Goal: Use online tool/utility: Use online tool/utility

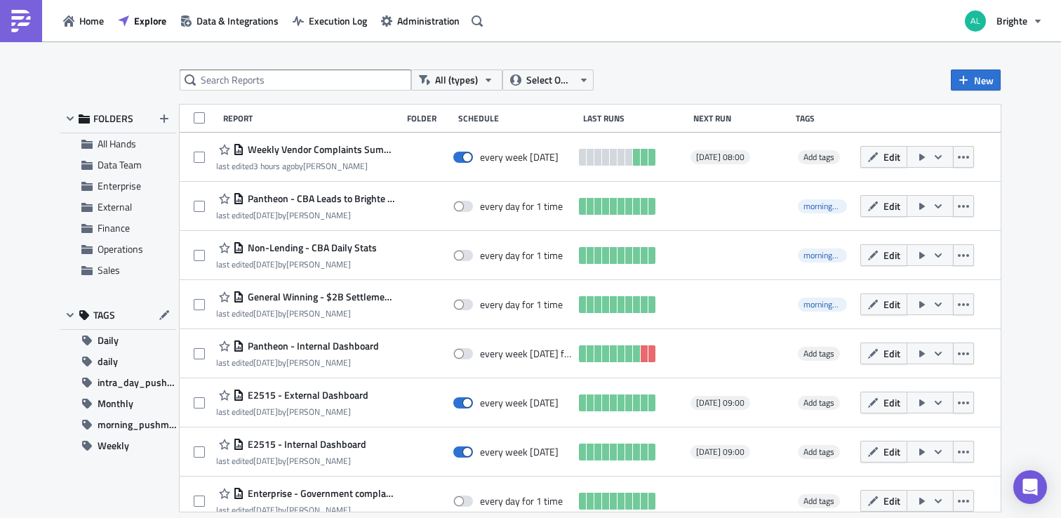
click at [293, 66] on div "All (types) Select Owner New FOLDERS All Hands Data Team Enterprise External Fi…" at bounding box center [530, 280] width 1061 height 479
click at [288, 79] on input "text" at bounding box center [296, 79] width 232 height 21
type input "general"
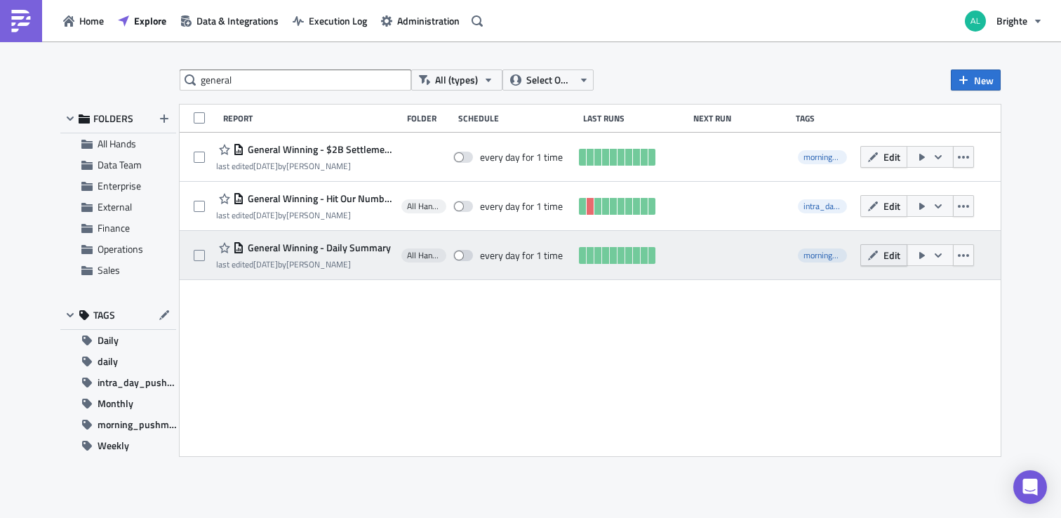
click at [895, 260] on span "Edit" at bounding box center [892, 255] width 17 height 15
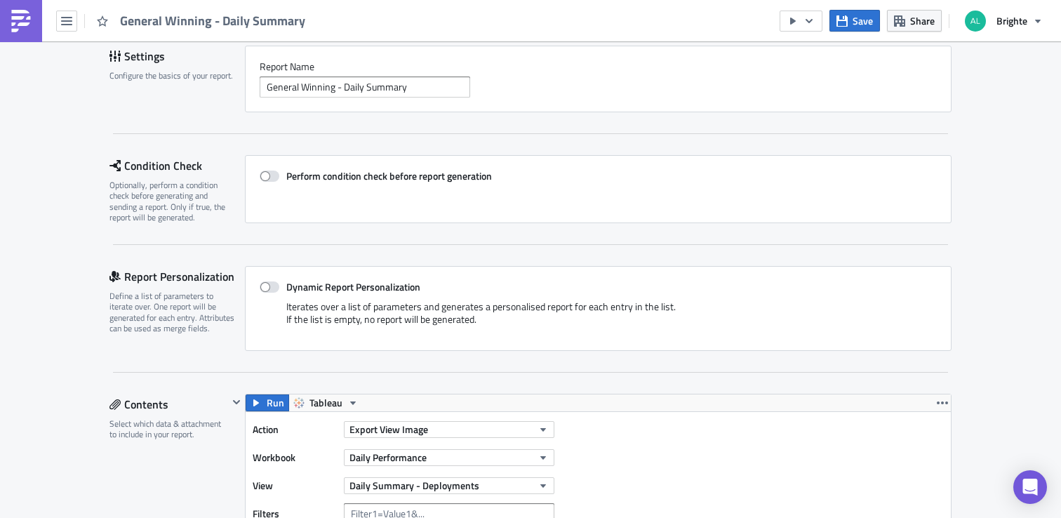
scroll to position [151, 0]
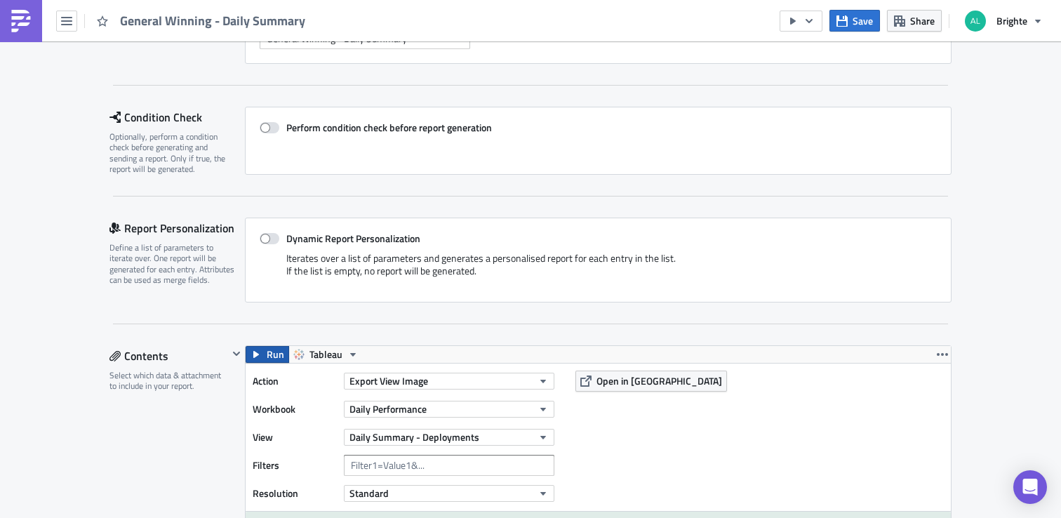
click at [267, 354] on span "Run" at bounding box center [276, 354] width 18 height 17
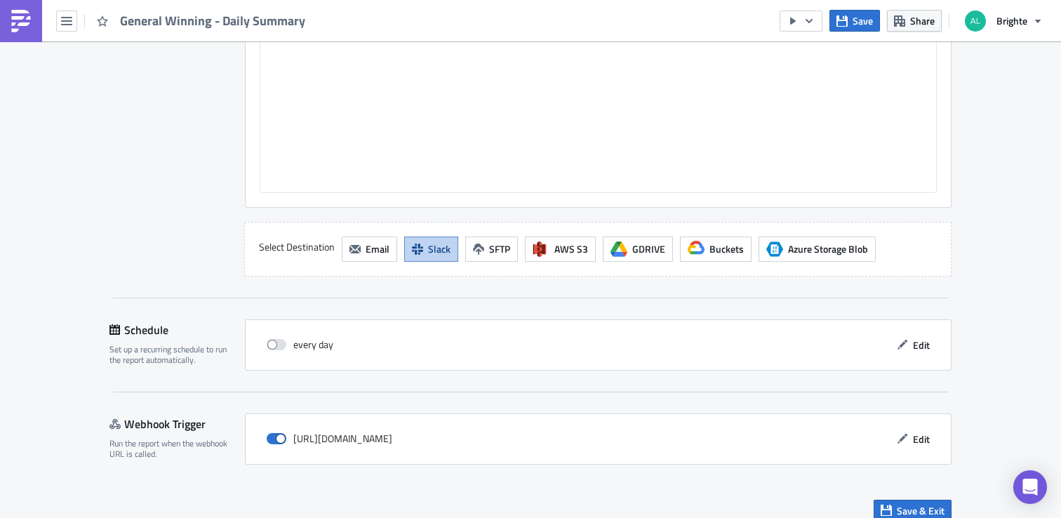
scroll to position [1027, 0]
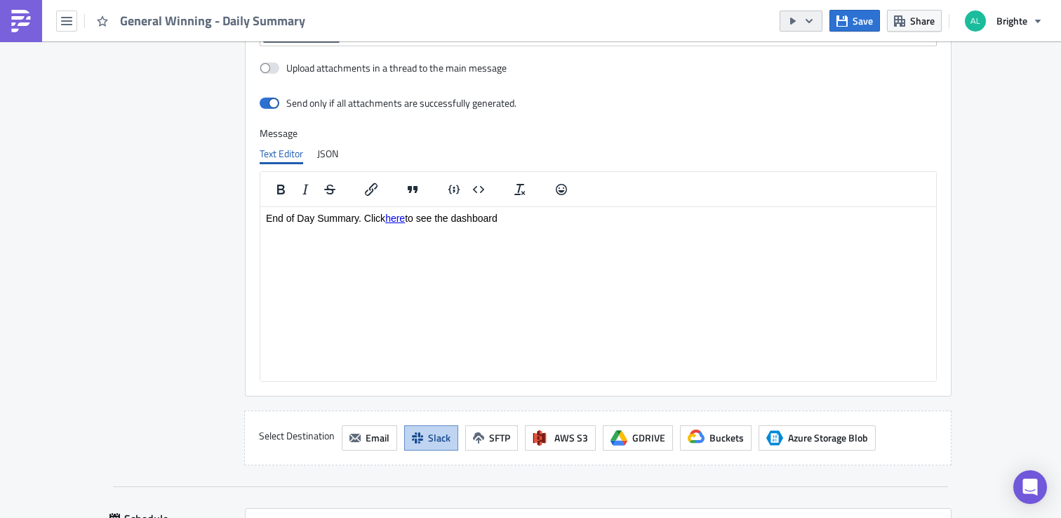
click at [811, 22] on icon "button" at bounding box center [809, 20] width 11 height 11
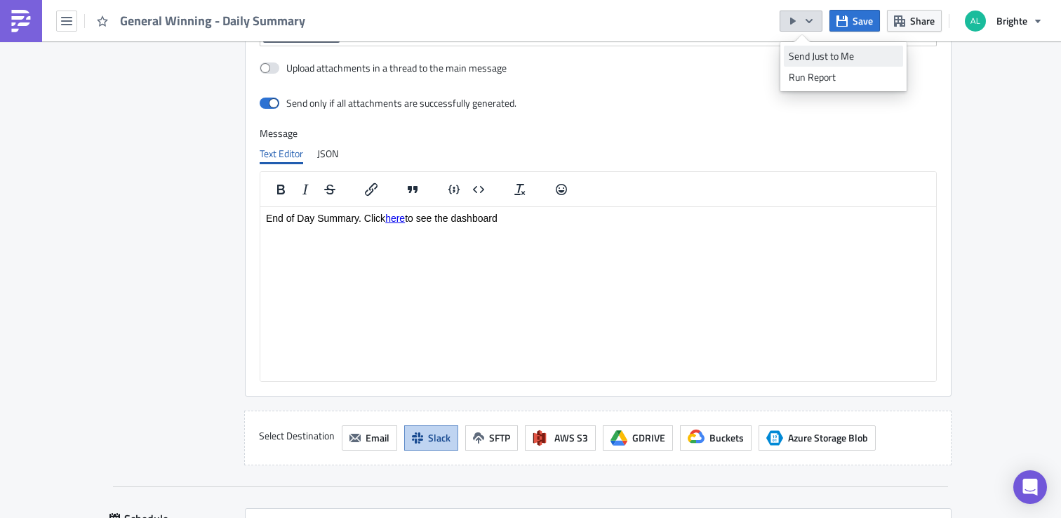
click at [814, 58] on div "Send Just to Me" at bounding box center [843, 56] width 109 height 14
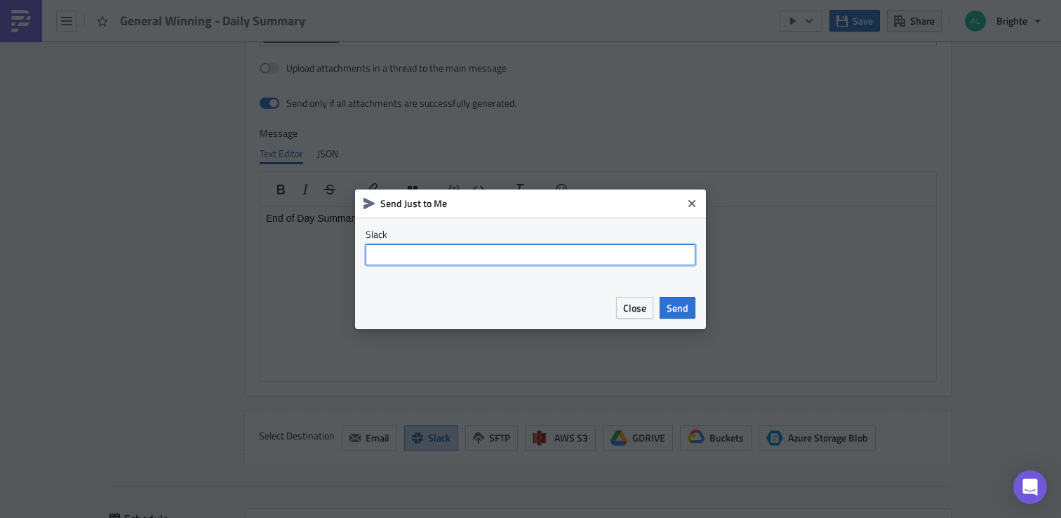
click at [398, 253] on input "text" at bounding box center [531, 254] width 330 height 21
type input "team-data"
click at [684, 312] on span "Send" at bounding box center [678, 307] width 22 height 15
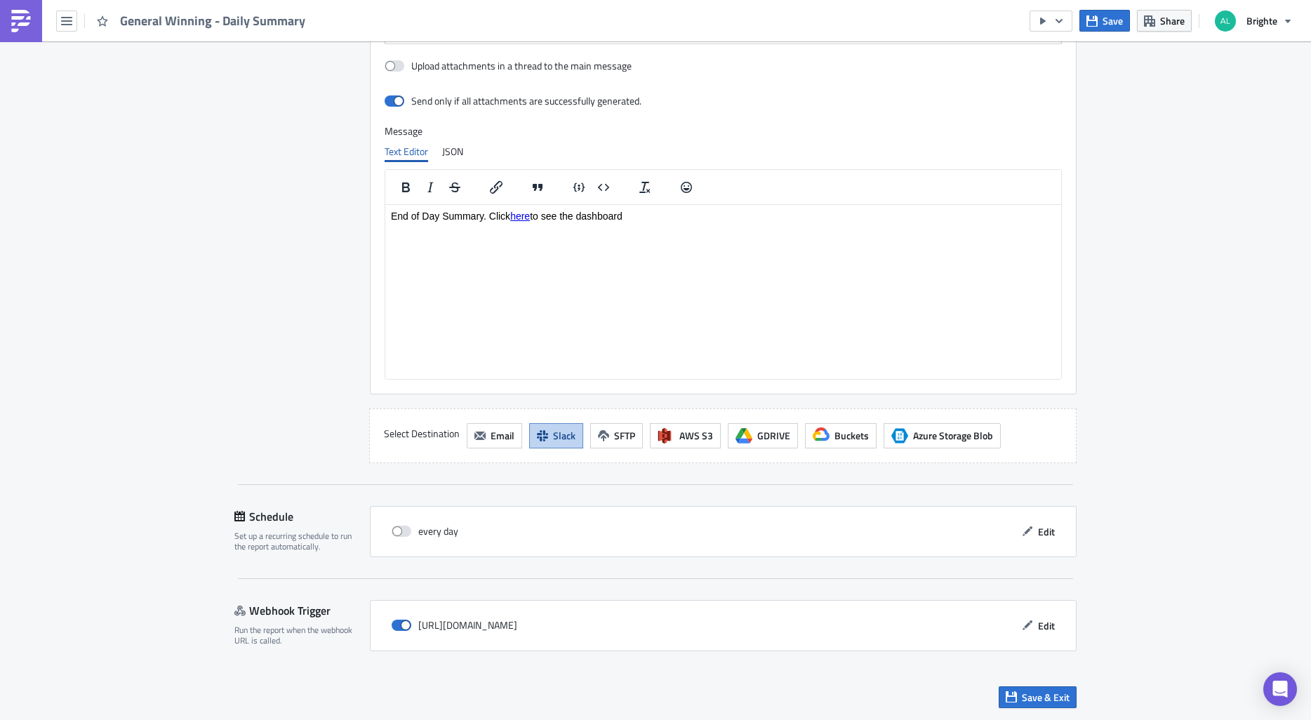
scroll to position [997, 0]
